Goal: Task Accomplishment & Management: Manage account settings

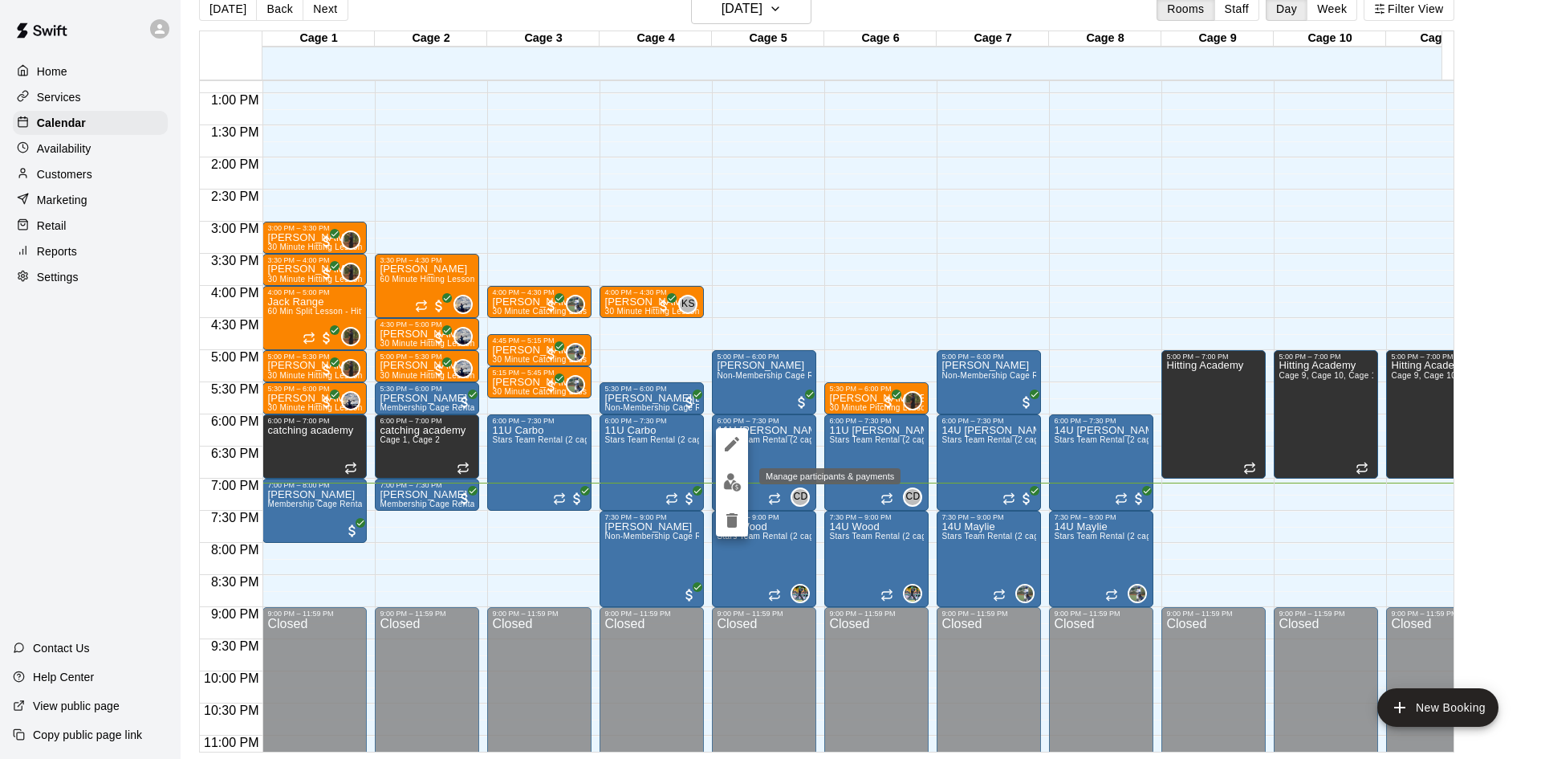
click at [737, 484] on img "edit" at bounding box center [732, 482] width 18 height 18
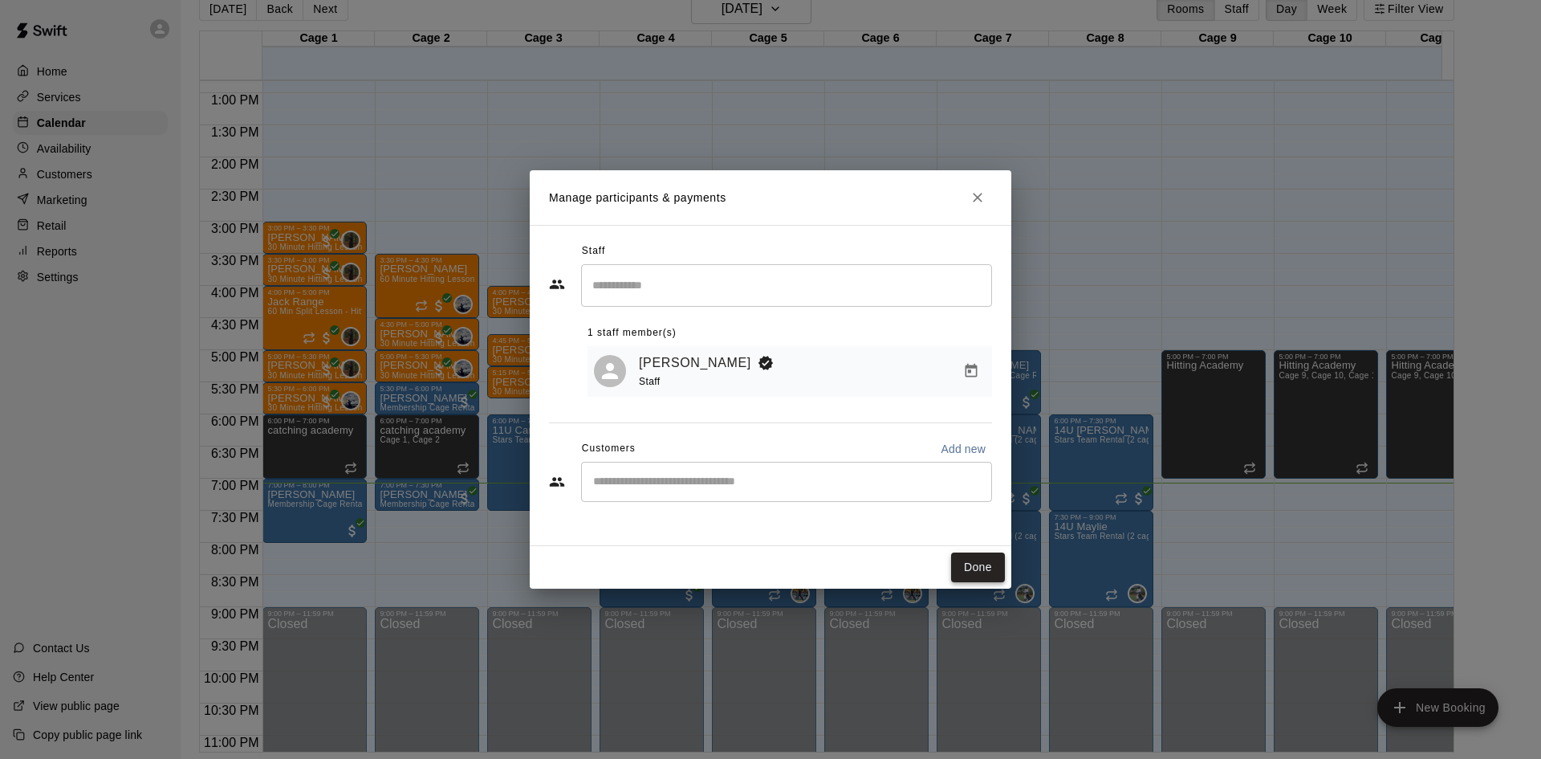
click at [979, 572] on button "Done" at bounding box center [978, 567] width 54 height 30
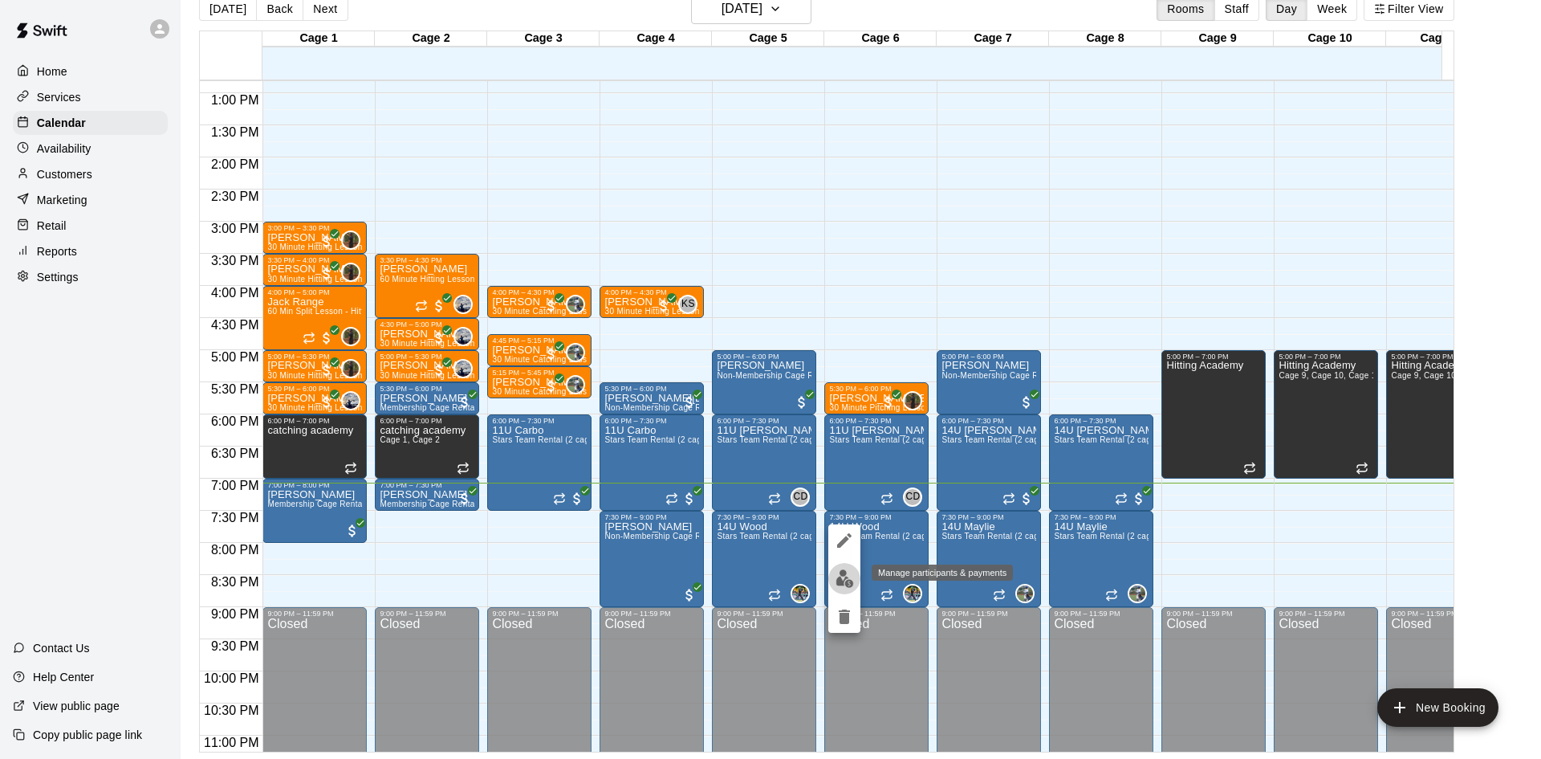
click at [841, 576] on img "edit" at bounding box center [845, 578] width 18 height 18
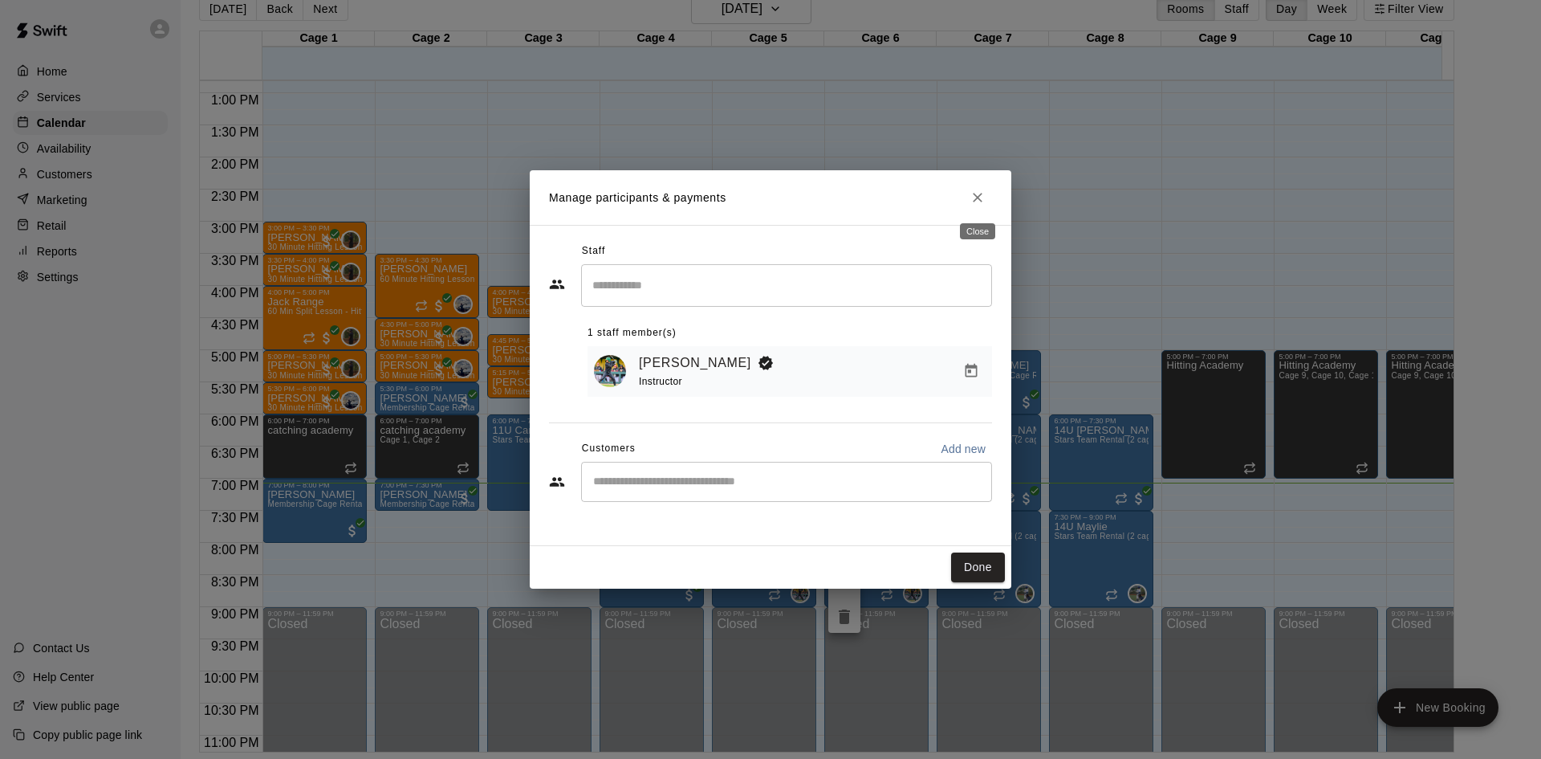
click at [986, 197] on button "Close" at bounding box center [977, 197] width 29 height 29
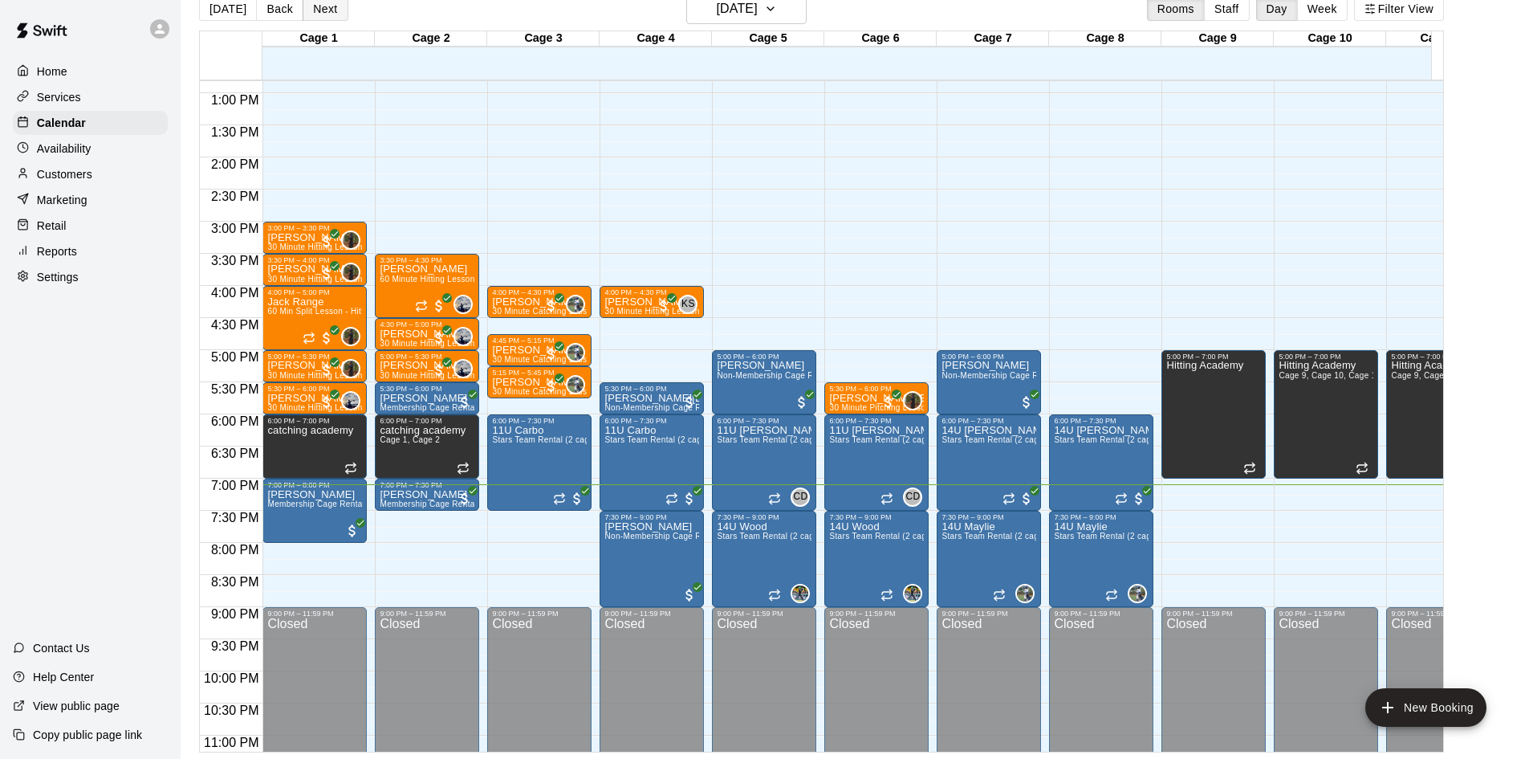
click at [326, 12] on button "Next" at bounding box center [325, 9] width 45 height 24
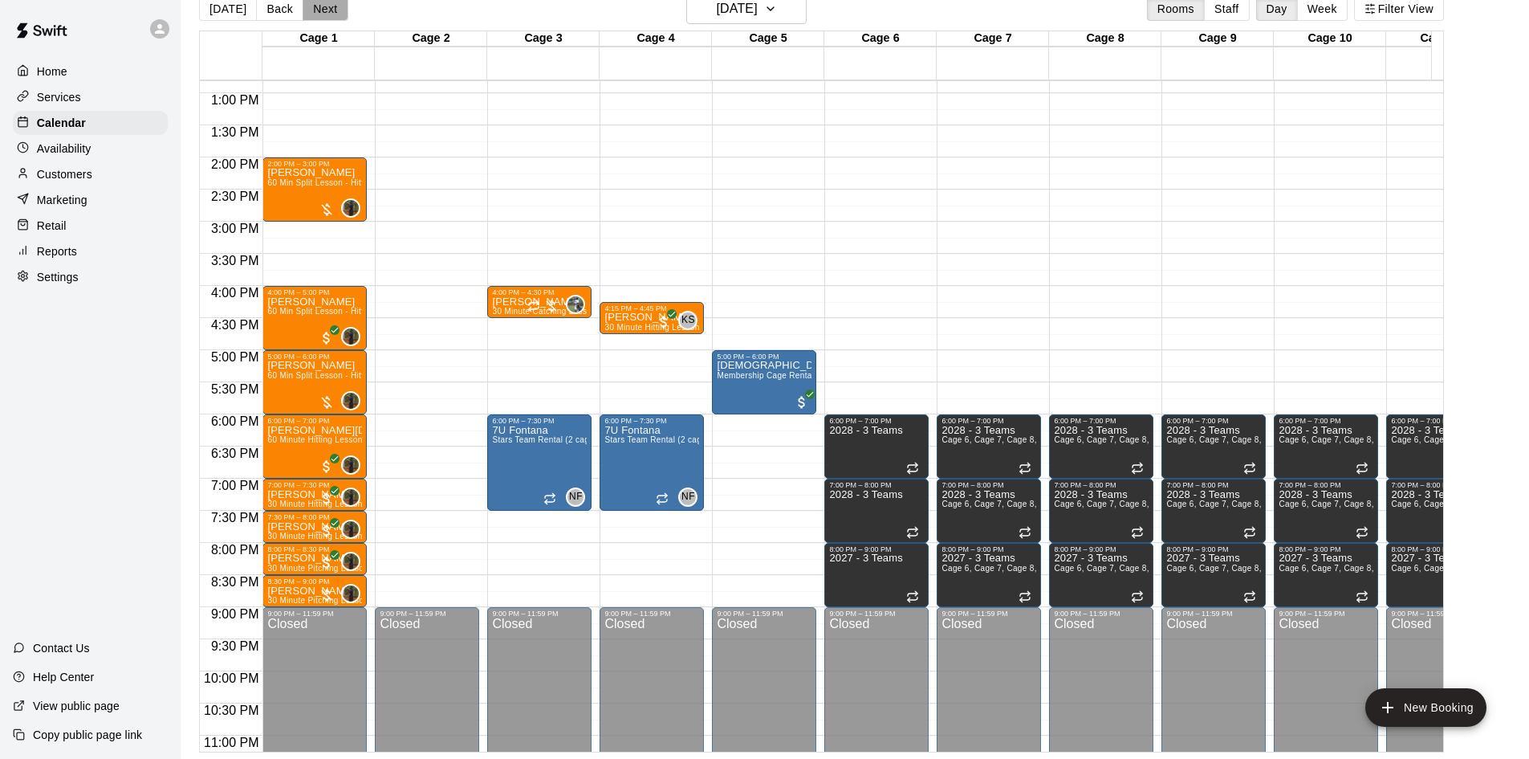
click at [331, 10] on button "Next" at bounding box center [325, 9] width 45 height 24
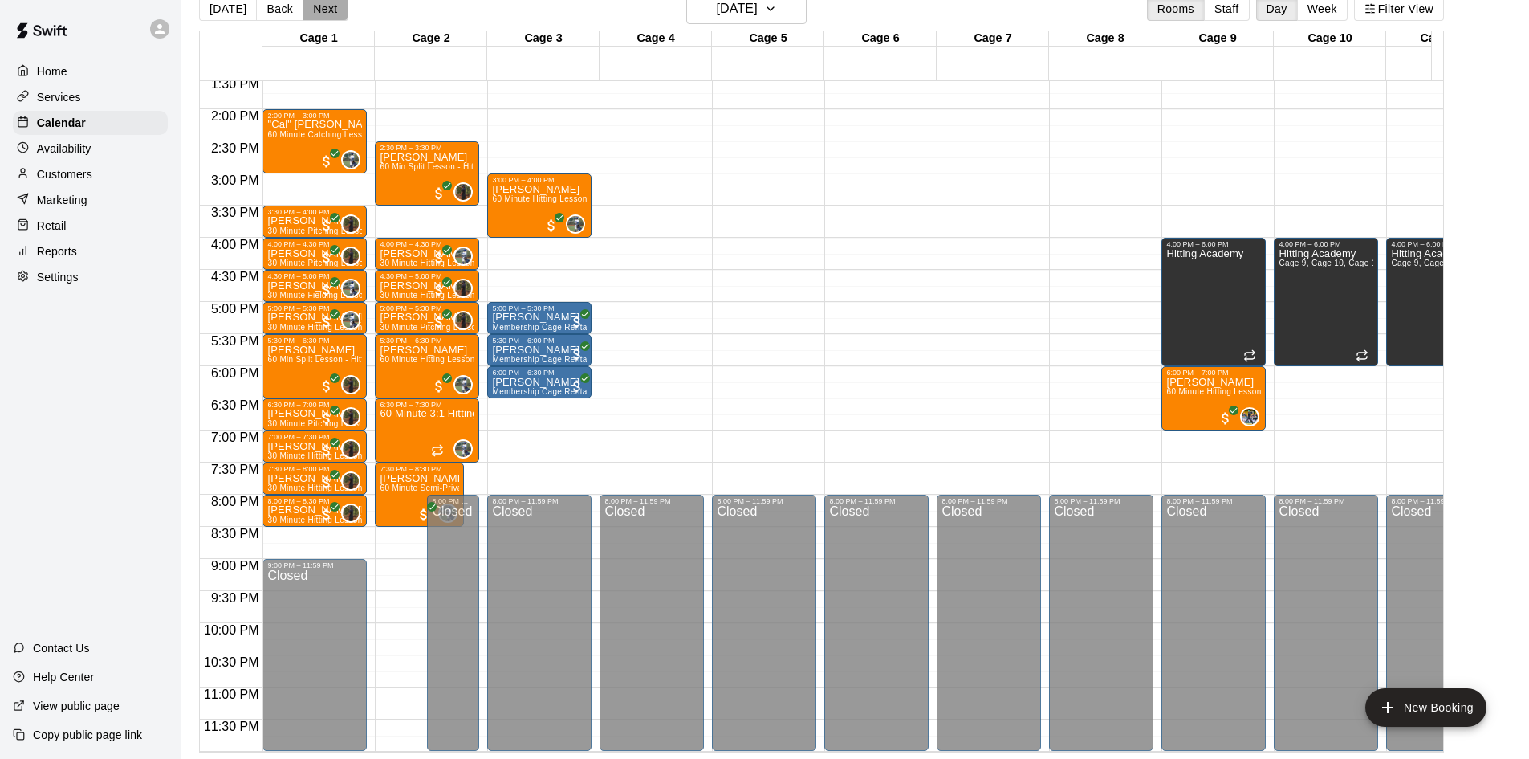
click at [327, 10] on button "Next" at bounding box center [325, 9] width 45 height 24
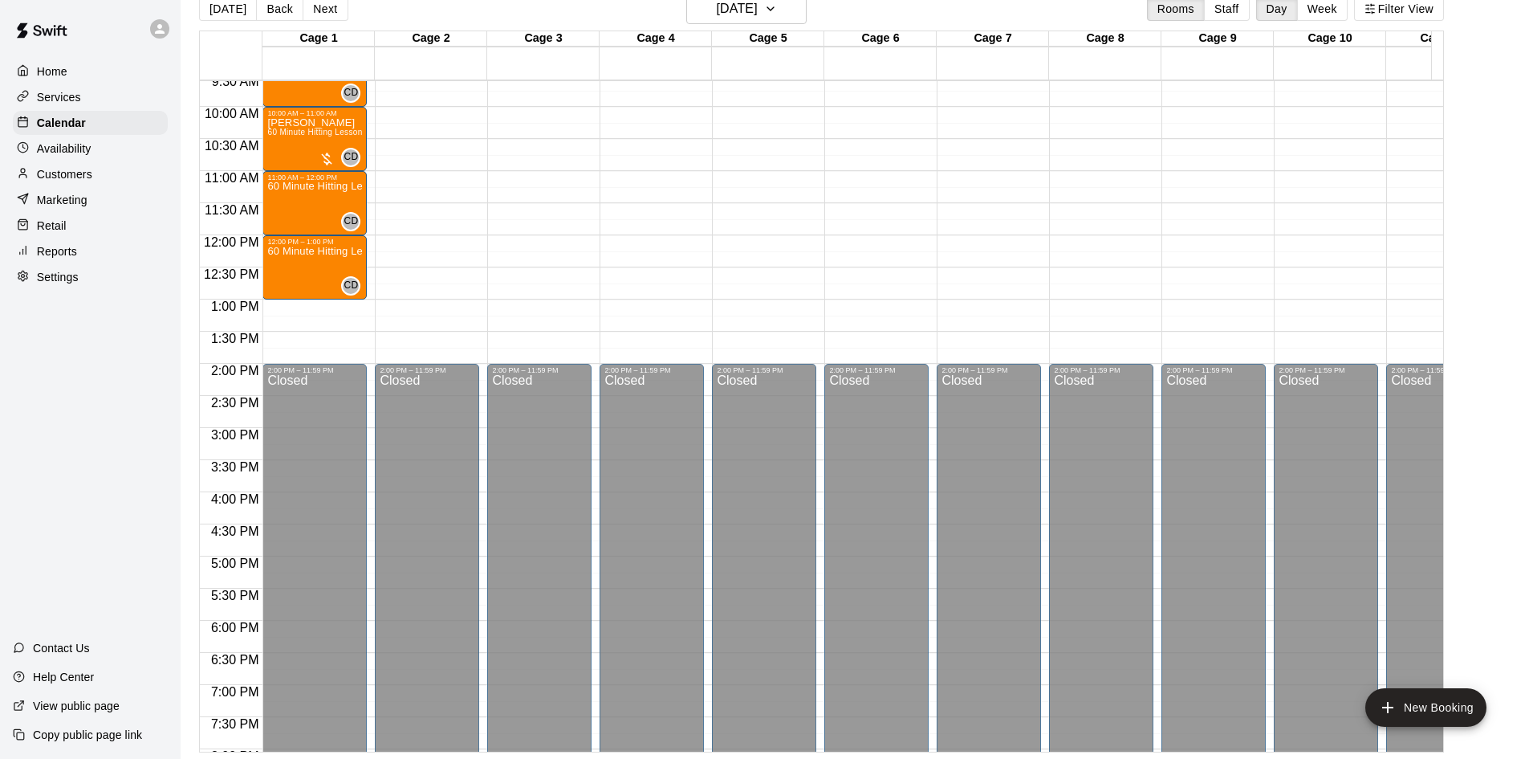
scroll to position [483, 0]
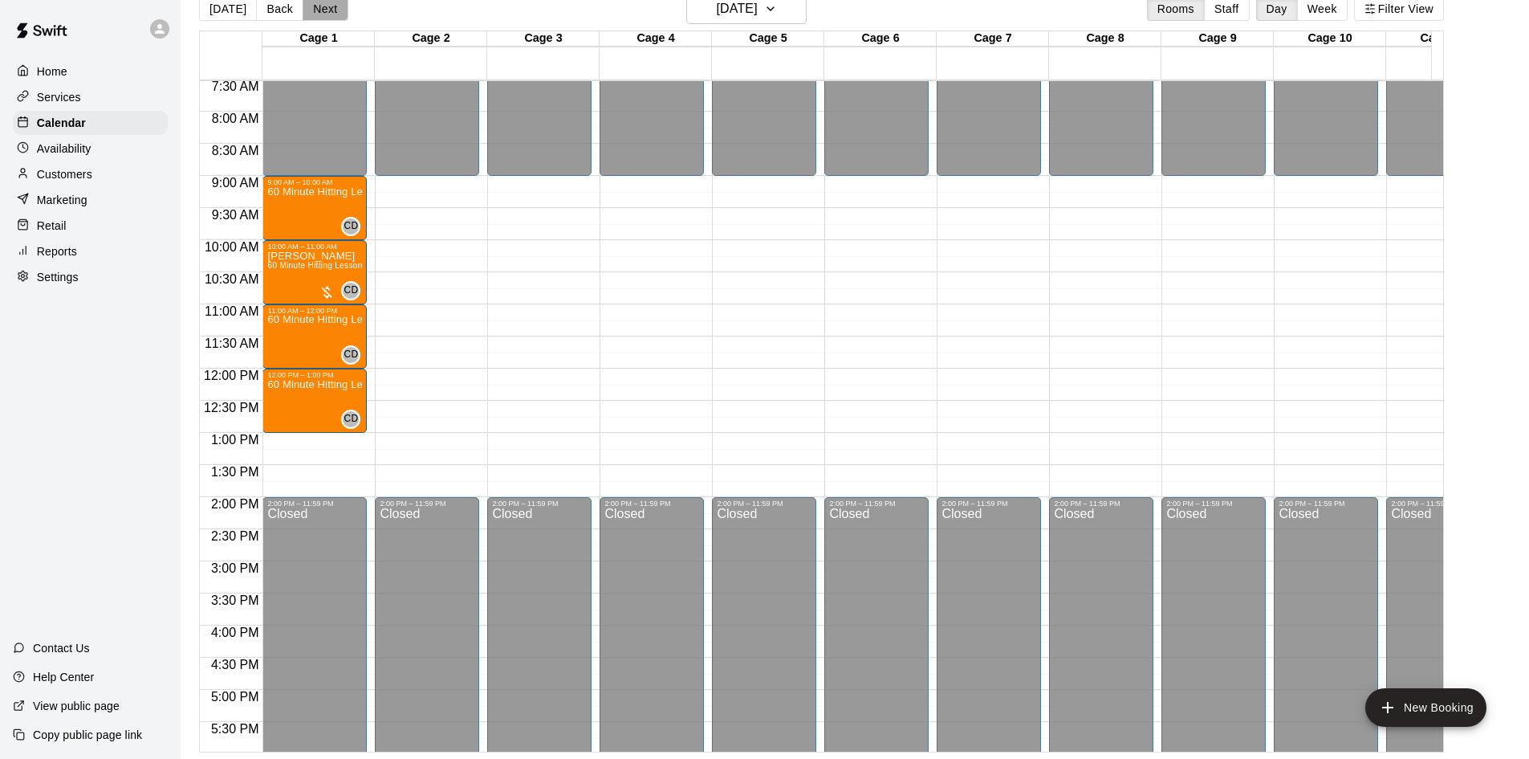
click at [325, 10] on button "Next" at bounding box center [325, 9] width 45 height 24
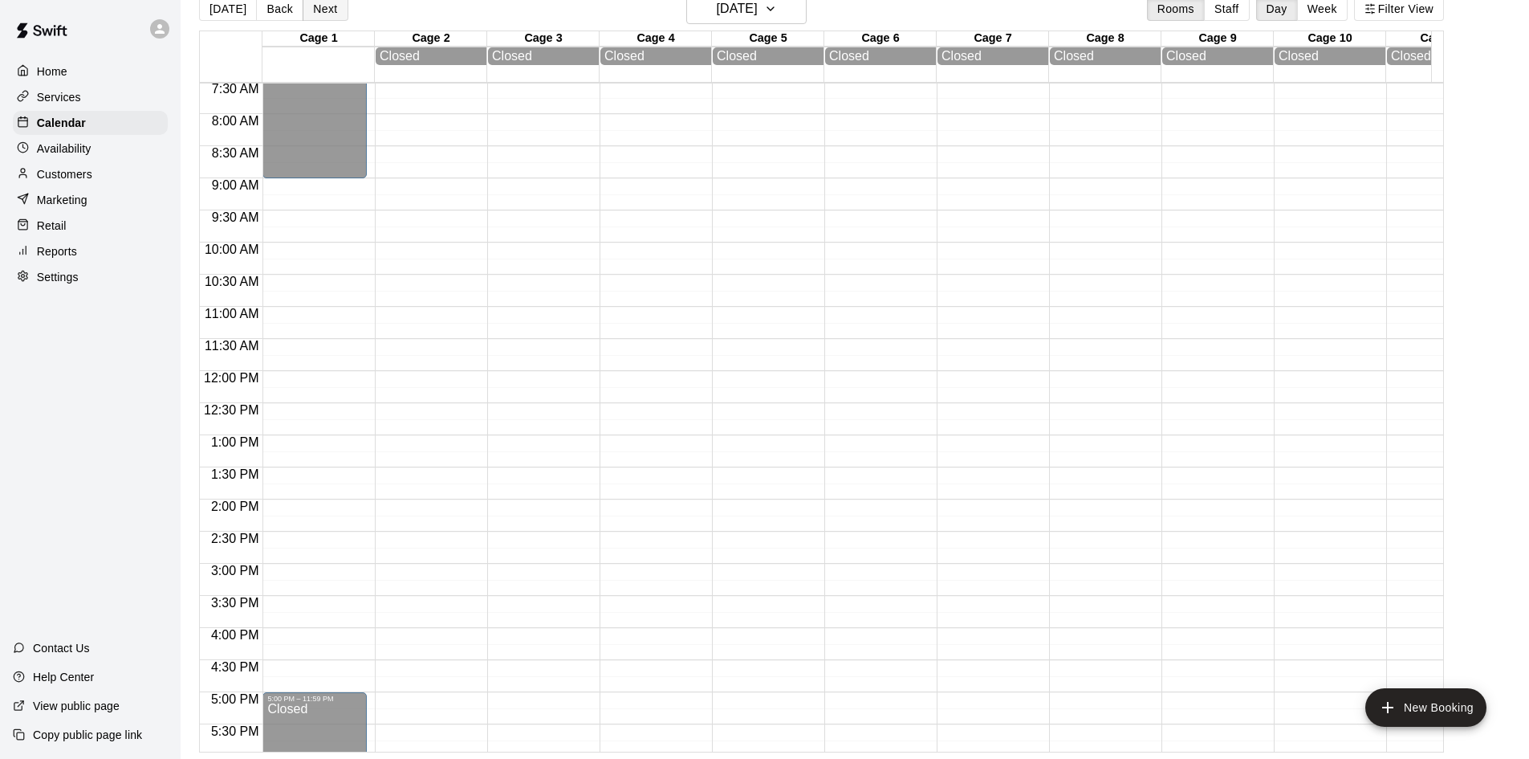
click at [325, 10] on button "Next" at bounding box center [325, 9] width 45 height 24
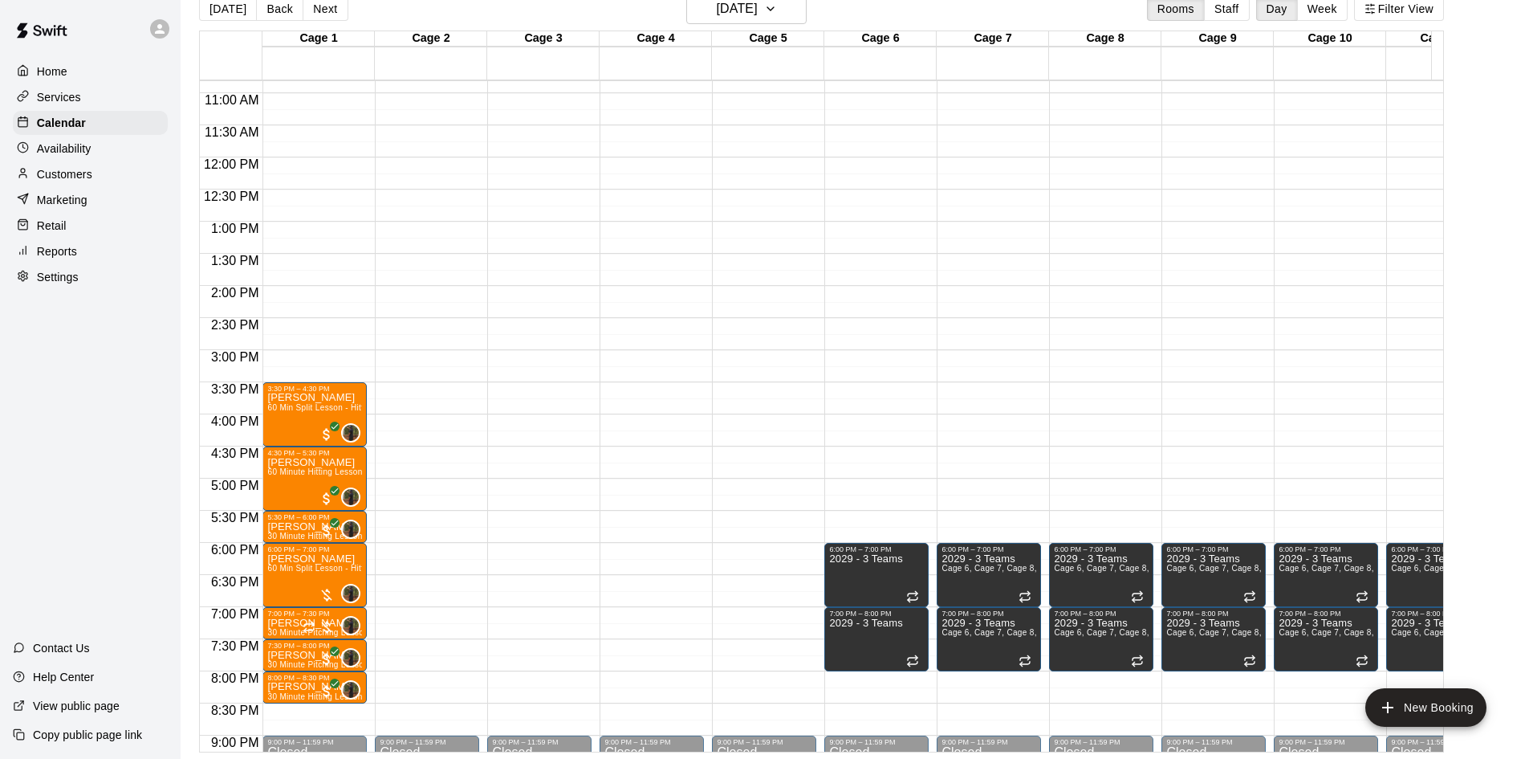
scroll to position [885, 0]
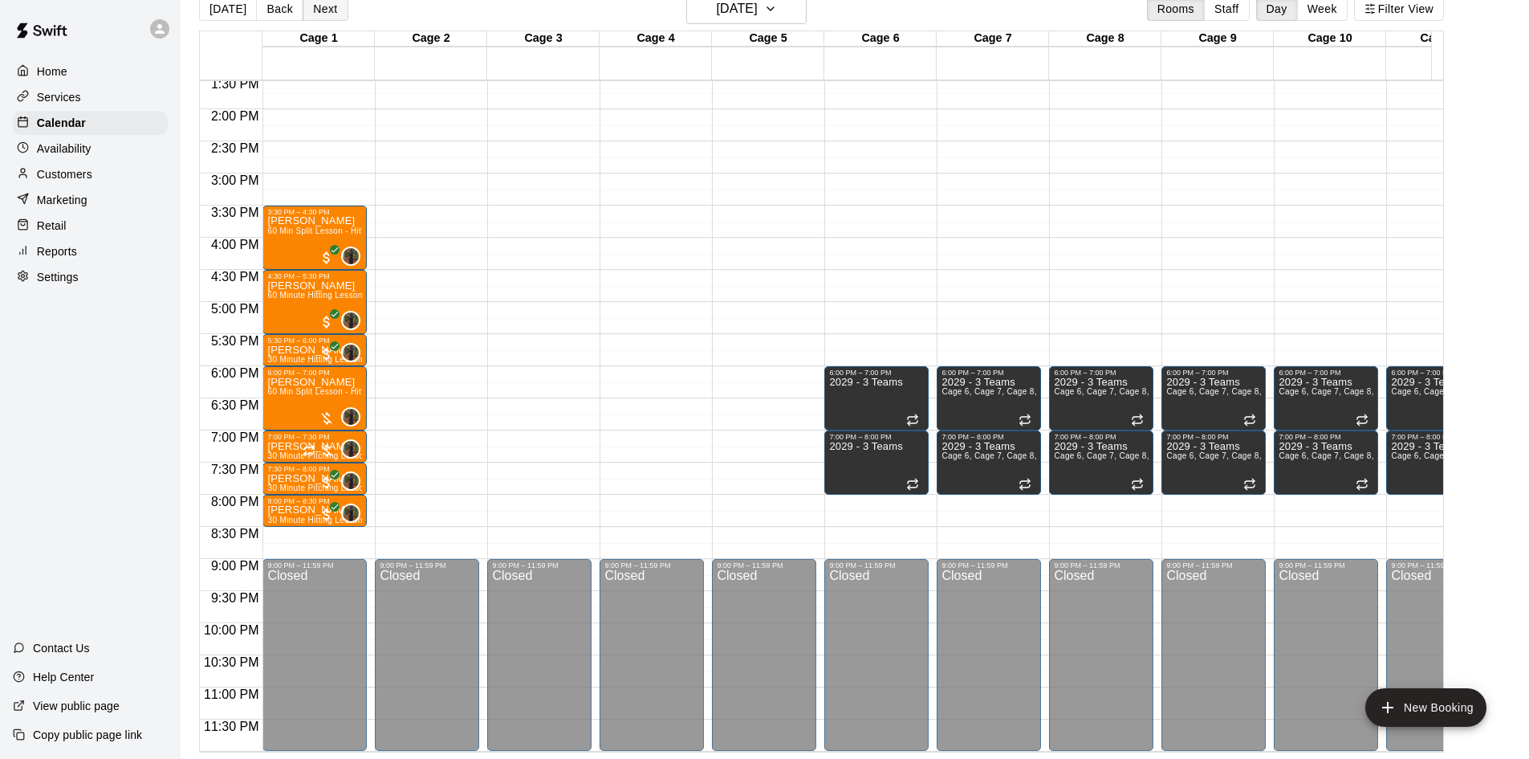
click at [328, 12] on button "Next" at bounding box center [325, 9] width 45 height 24
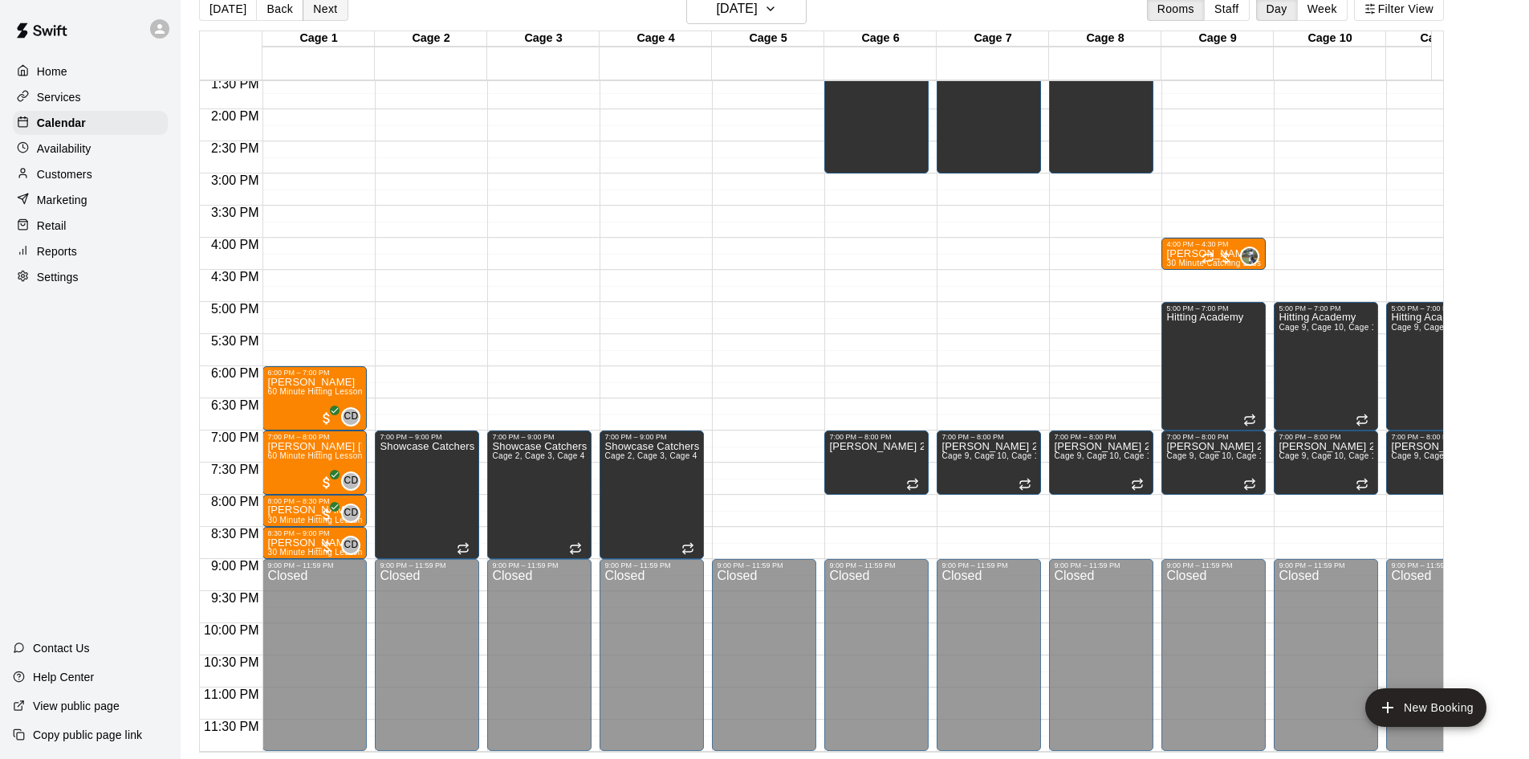
click at [329, 13] on button "Next" at bounding box center [325, 9] width 45 height 24
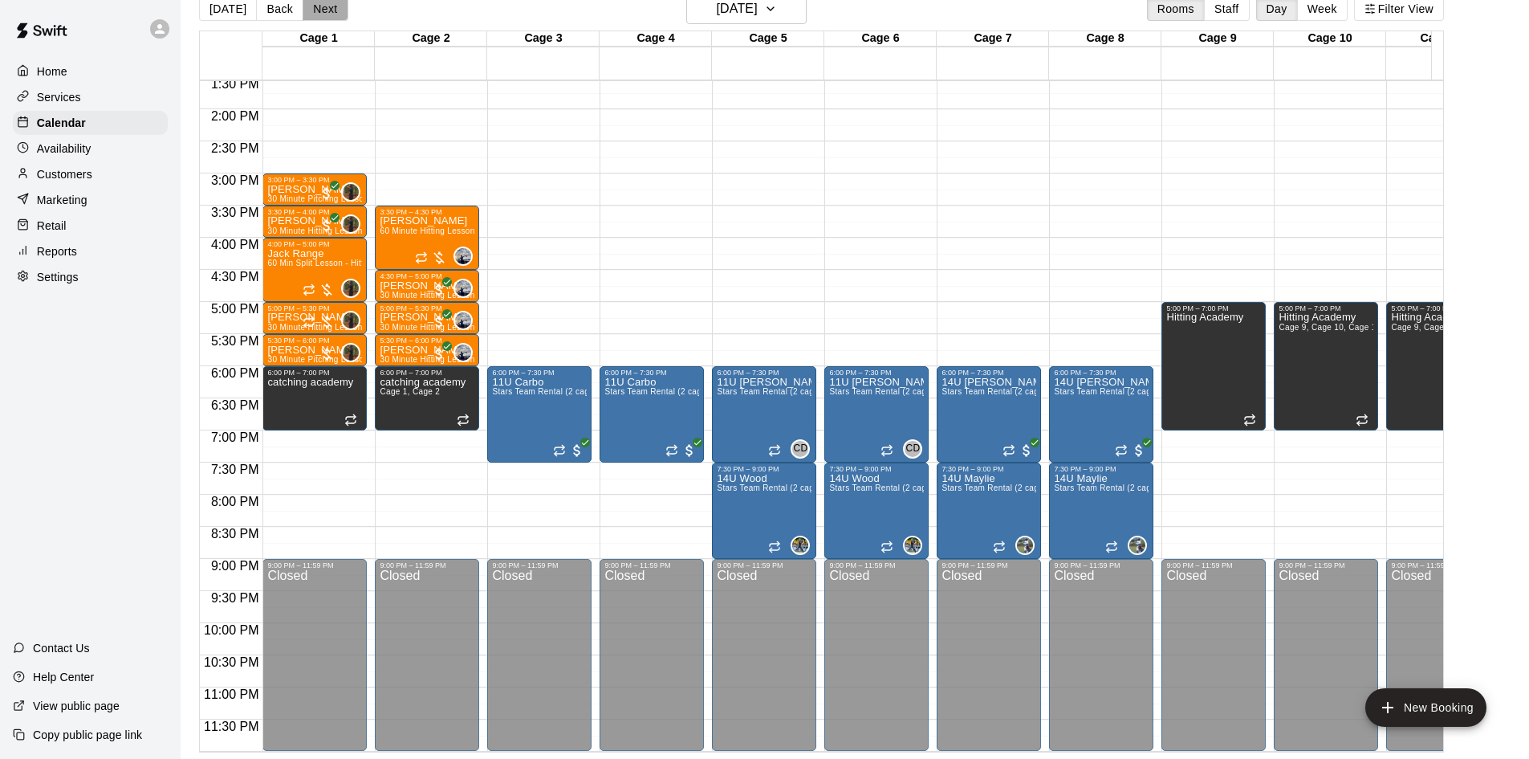
click at [329, 13] on button "Next" at bounding box center [325, 9] width 45 height 24
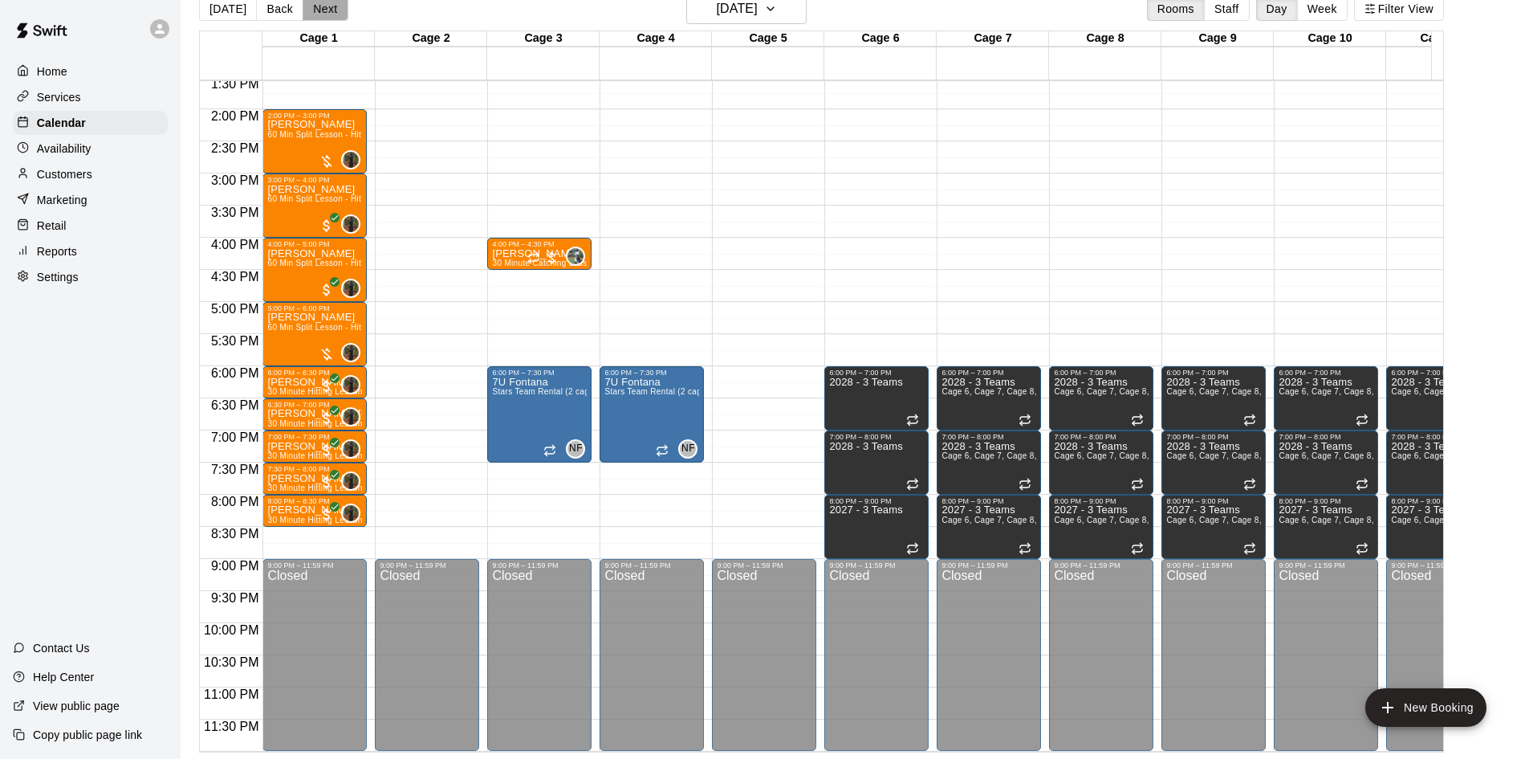
click at [329, 13] on button "Next" at bounding box center [325, 9] width 45 height 24
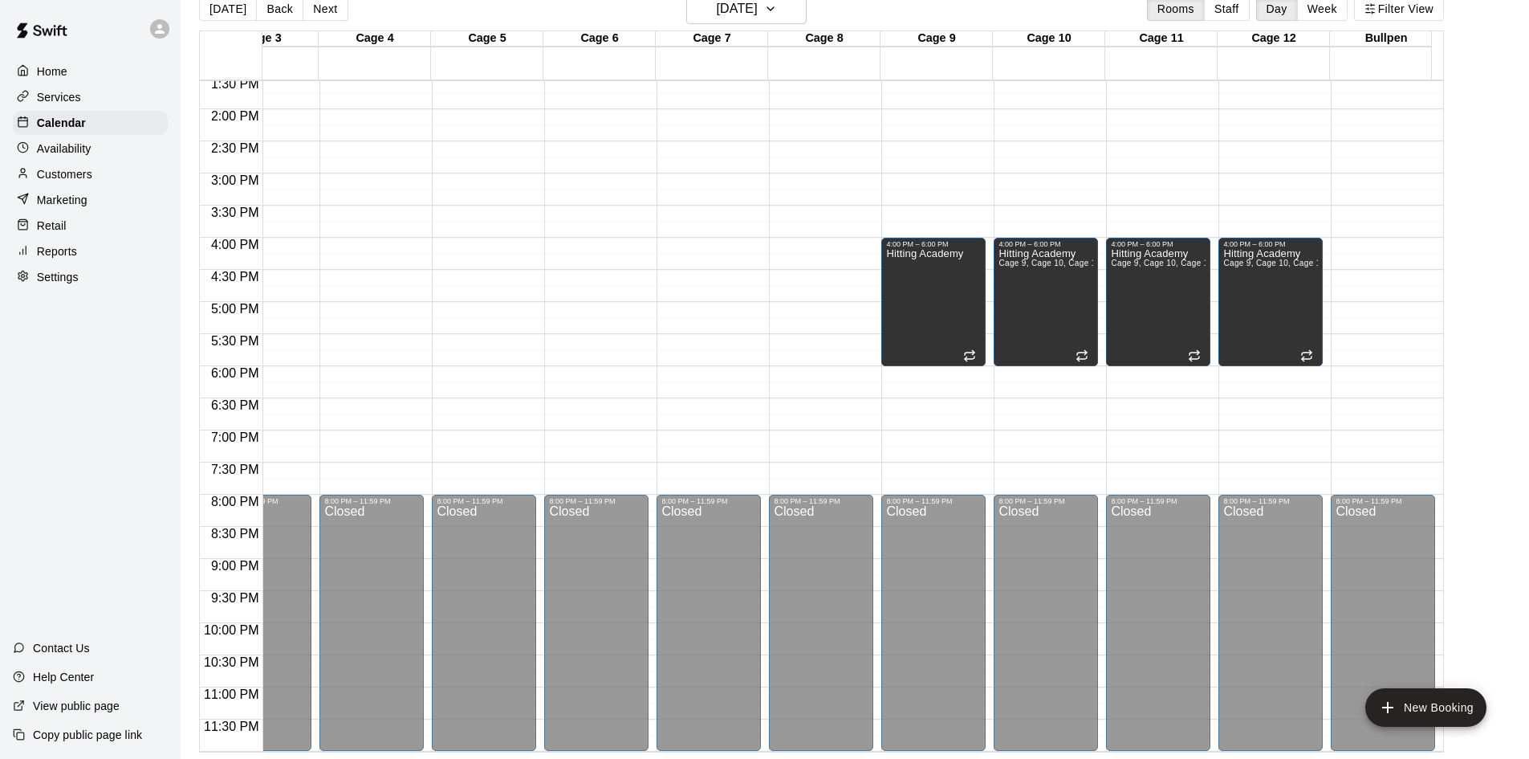
scroll to position [0, 0]
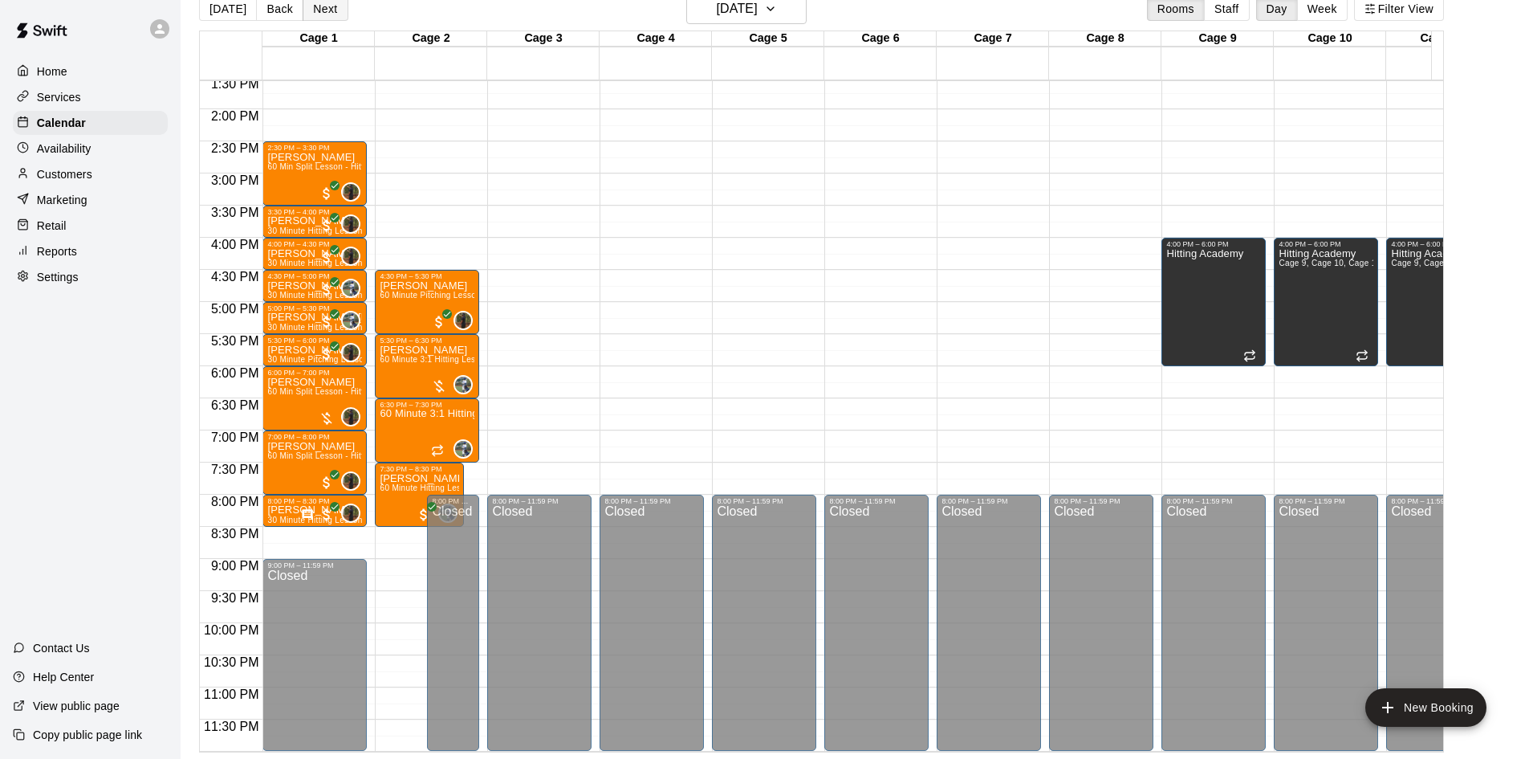
click at [327, 16] on button "Next" at bounding box center [325, 9] width 45 height 24
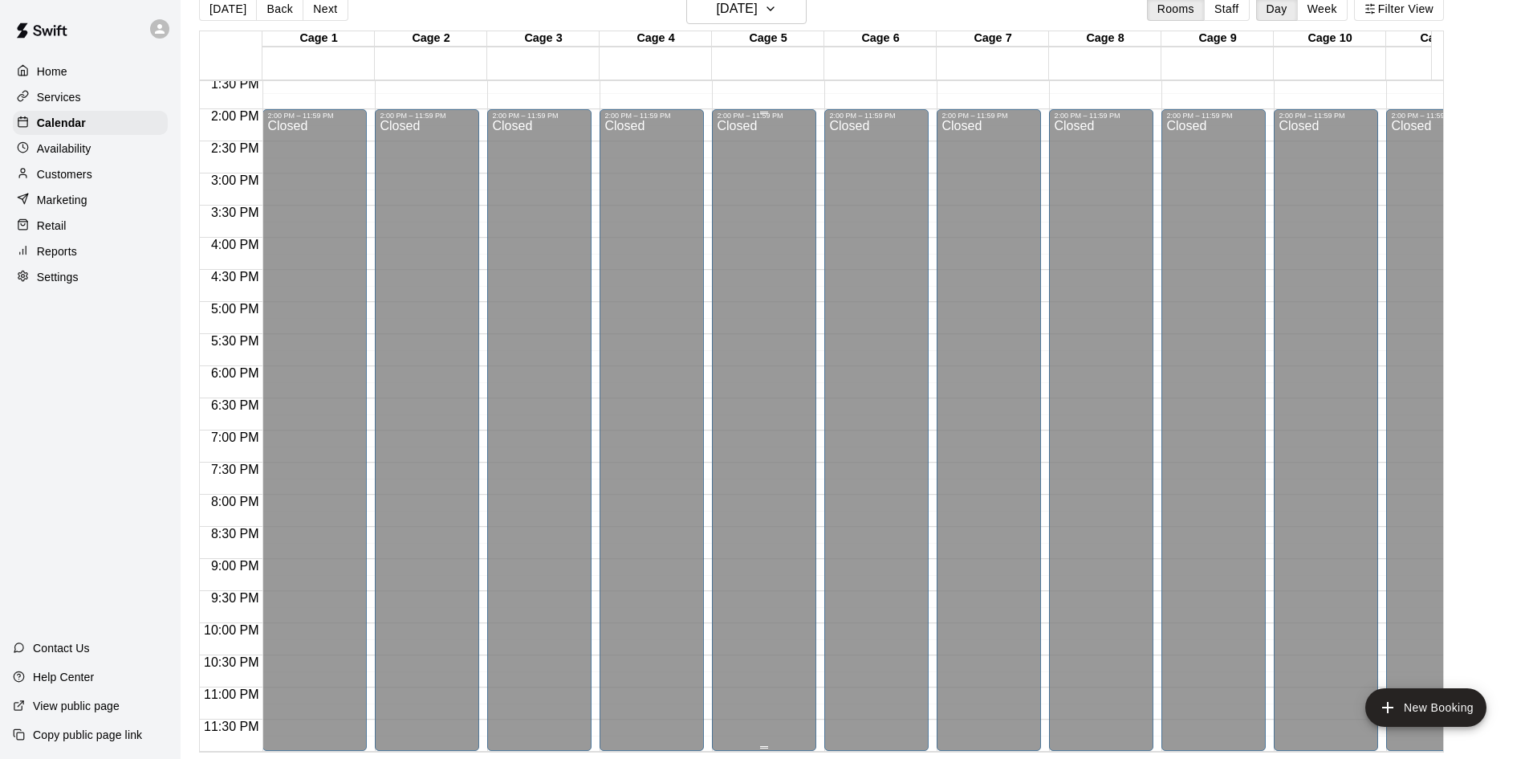
scroll to position [323, 0]
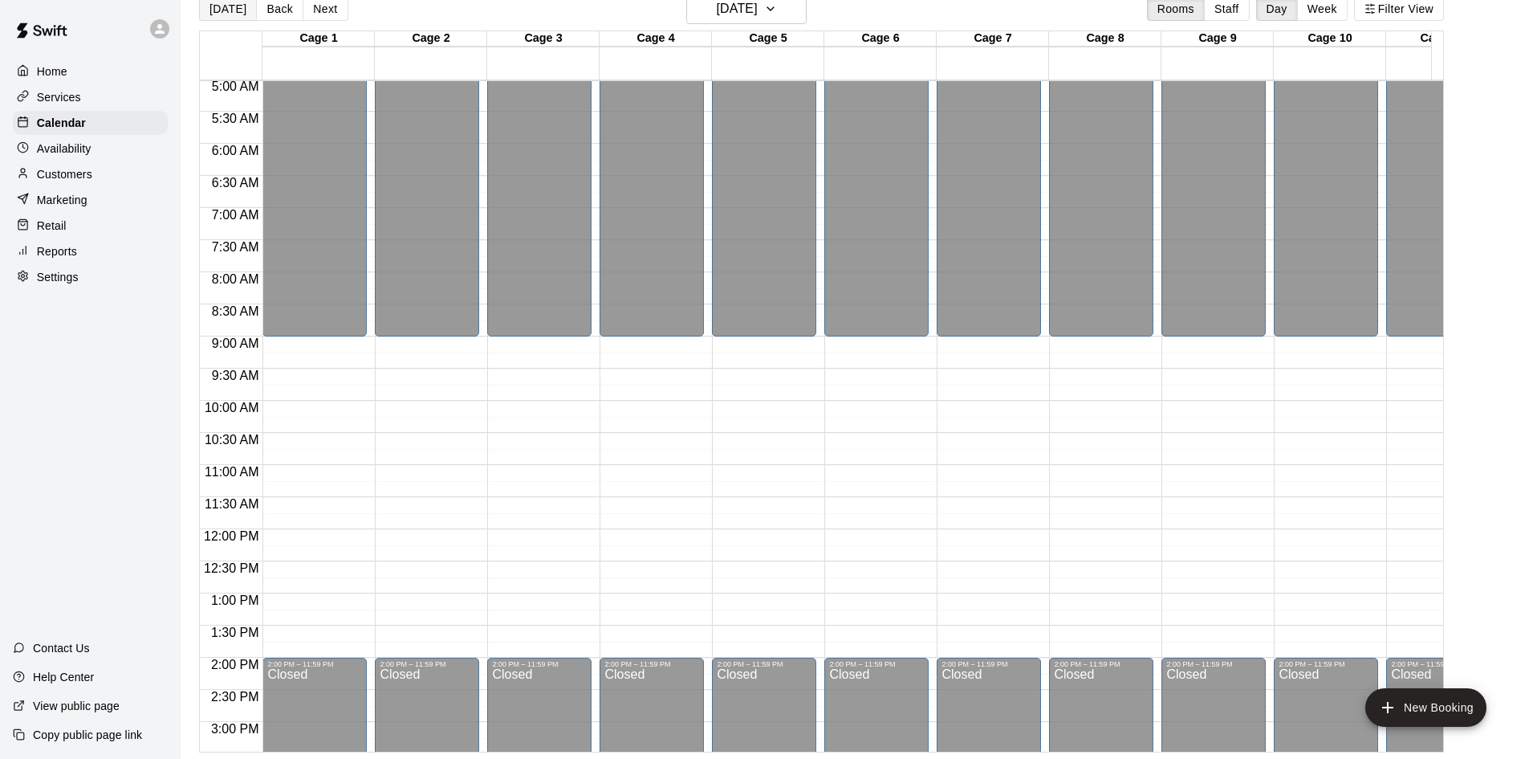
click at [222, 15] on button "[DATE]" at bounding box center [228, 9] width 58 height 24
